Goal: Information Seeking & Learning: Learn about a topic

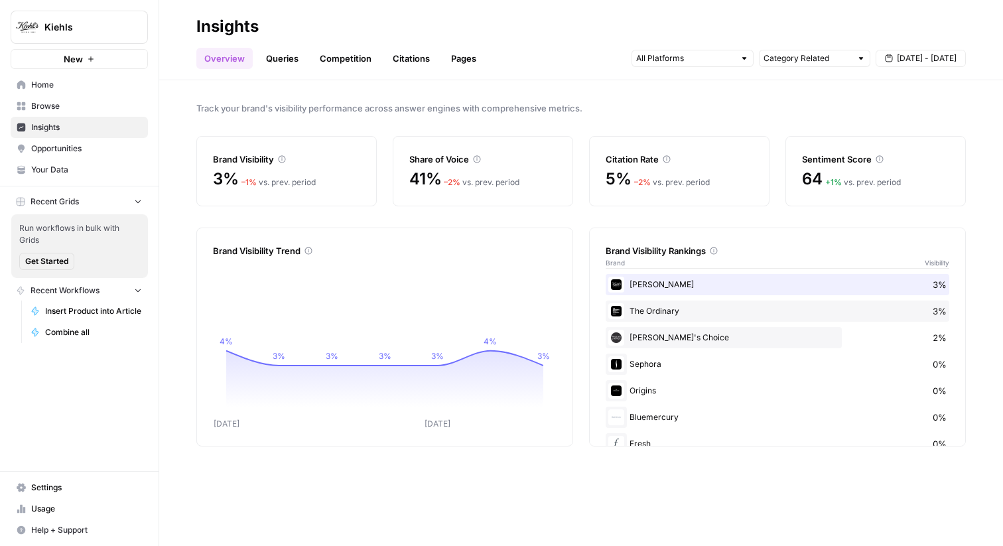
click at [395, 25] on h2 "Insights" at bounding box center [580, 26] width 769 height 21
click at [426, 107] on span "Track your brand's visibility performance across answer engines with comprehens…" at bounding box center [580, 107] width 769 height 13
click at [419, 103] on span "Track your brand's visibility performance across answer engines with comprehens…" at bounding box center [580, 107] width 769 height 13
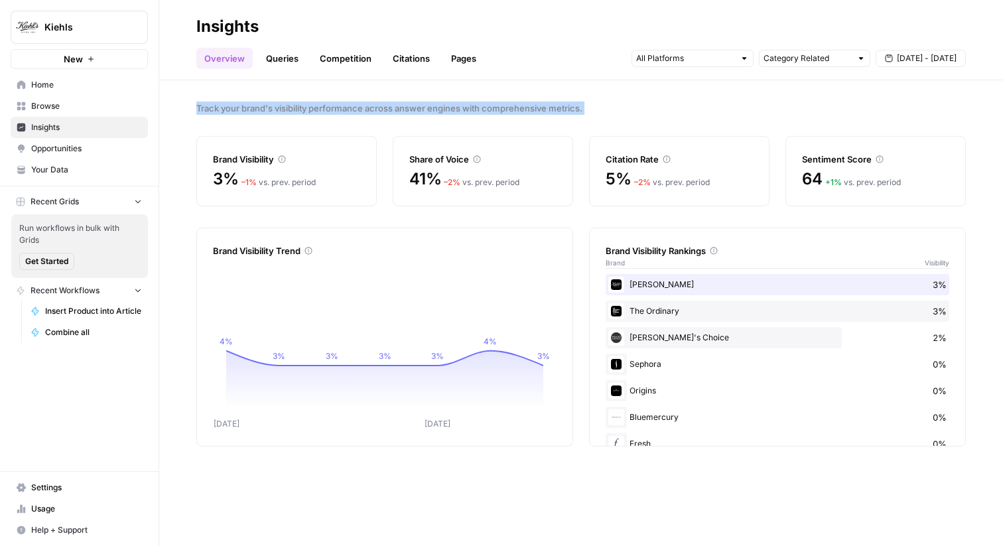
click at [419, 103] on span "Track your brand's visibility performance across answer engines with comprehens…" at bounding box center [580, 107] width 769 height 13
click at [401, 117] on div "Track your brand's visibility performance across answer engines with comprehens…" at bounding box center [581, 313] width 844 height 466
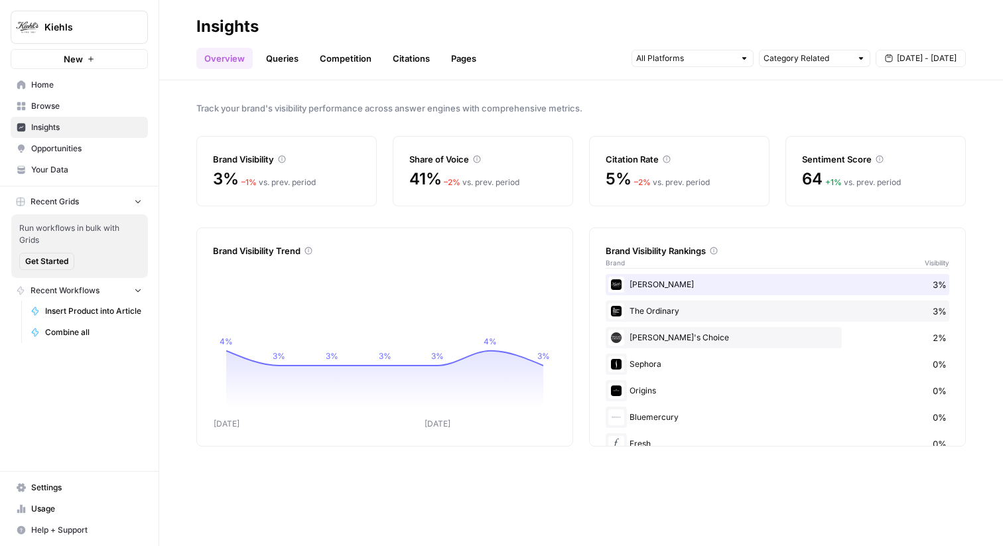
click at [401, 117] on div "Track your brand's visibility performance across answer engines with comprehens…" at bounding box center [581, 313] width 844 height 466
click at [405, 101] on div "Track your brand's visibility performance across answer engines with comprehens…" at bounding box center [581, 313] width 844 height 466
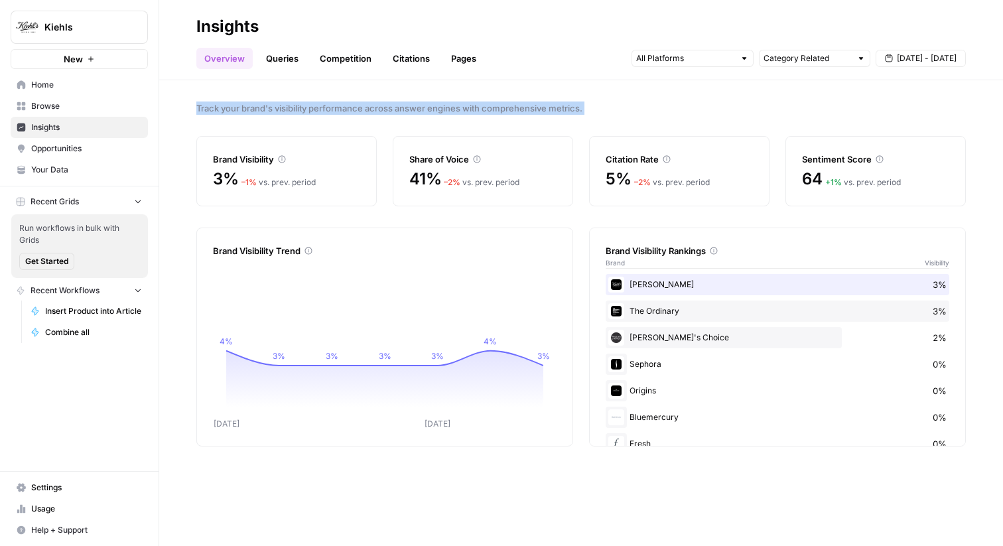
click at [405, 101] on div "Track your brand's visibility performance across answer engines with comprehens…" at bounding box center [581, 313] width 844 height 466
click at [397, 111] on span "Track your brand's visibility performance across answer engines with comprehens…" at bounding box center [580, 107] width 769 height 13
